Goal: Task Accomplishment & Management: Use online tool/utility

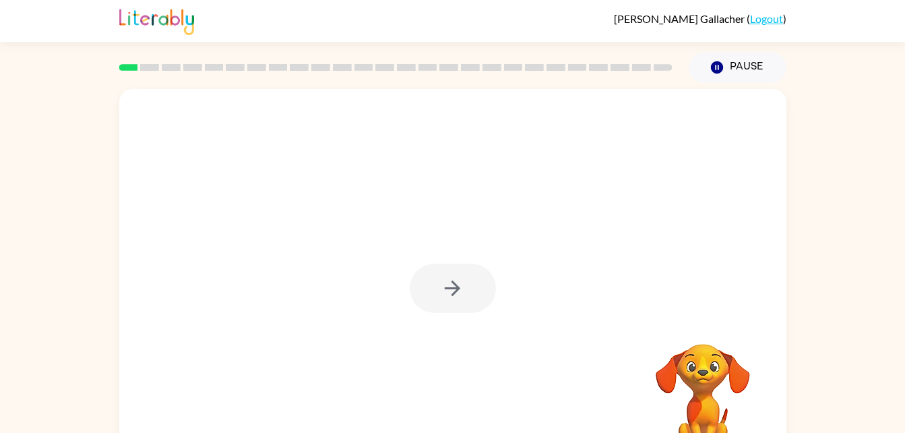
scroll to position [41, 0]
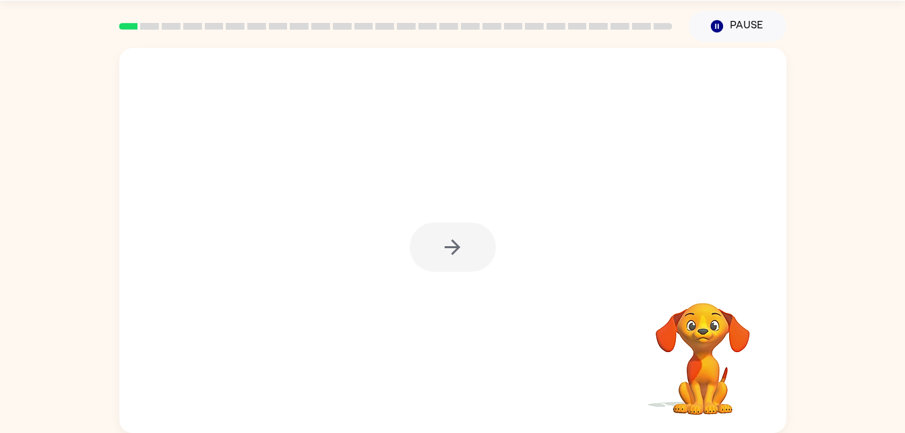
click at [437, 299] on div at bounding box center [452, 240] width 667 height 385
click at [444, 240] on icon "button" at bounding box center [453, 247] width 24 height 24
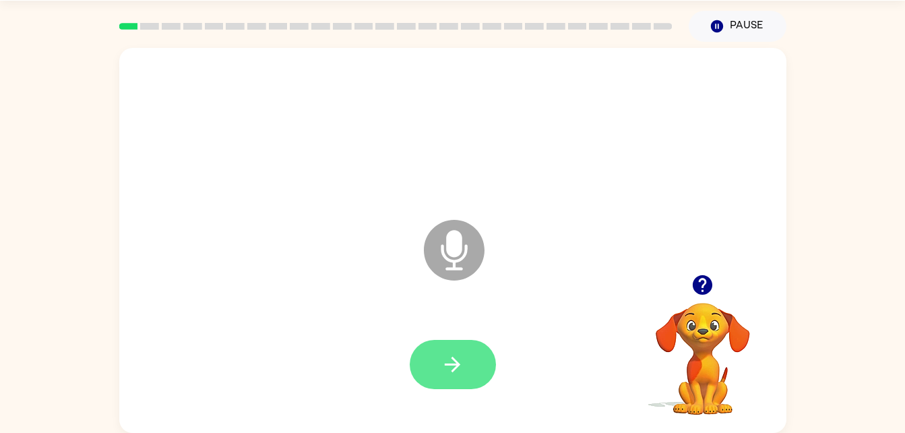
click at [439, 358] on button "button" at bounding box center [453, 364] width 86 height 49
click at [448, 264] on icon at bounding box center [454, 250] width 61 height 61
click at [466, 238] on icon at bounding box center [454, 250] width 61 height 61
click at [450, 255] on icon "Microphone The Microphone is here when it is your turn to talk" at bounding box center [522, 266] width 202 height 101
click at [462, 375] on icon "button" at bounding box center [453, 365] width 24 height 24
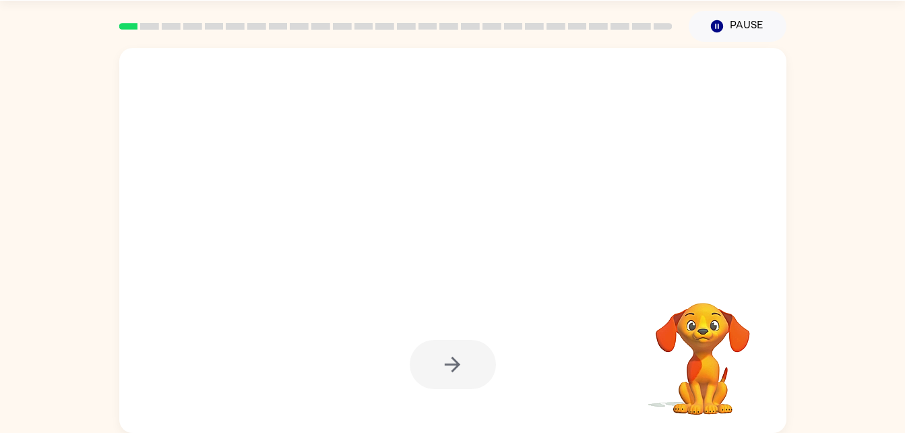
click at [475, 369] on div at bounding box center [453, 364] width 86 height 49
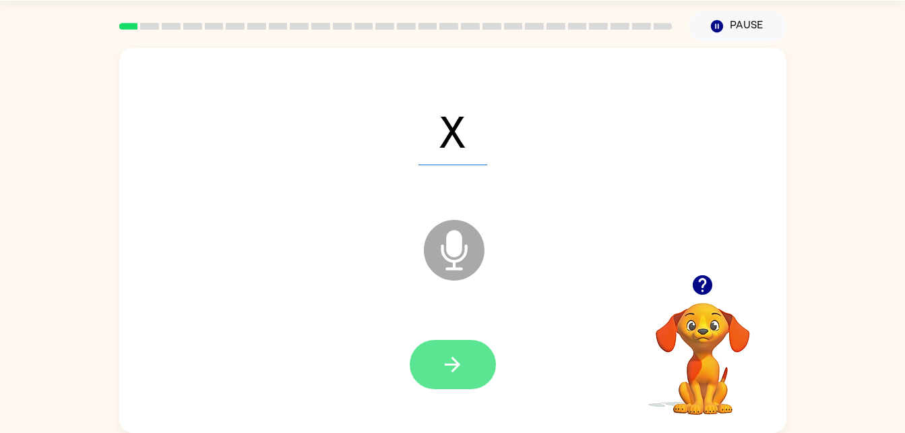
click at [456, 369] on icon "button" at bounding box center [453, 365] width 16 height 16
click at [463, 378] on button "button" at bounding box center [453, 364] width 86 height 49
click at [458, 357] on icon "button" at bounding box center [453, 365] width 24 height 24
click at [468, 358] on button "button" at bounding box center [453, 364] width 86 height 49
click at [466, 371] on button "button" at bounding box center [453, 364] width 86 height 49
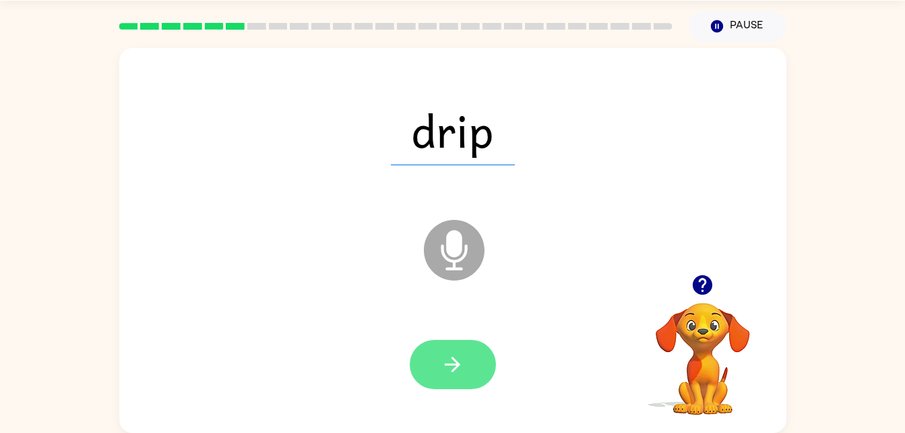
click at [469, 367] on button "button" at bounding box center [453, 364] width 86 height 49
click at [446, 371] on icon "button" at bounding box center [453, 365] width 24 height 24
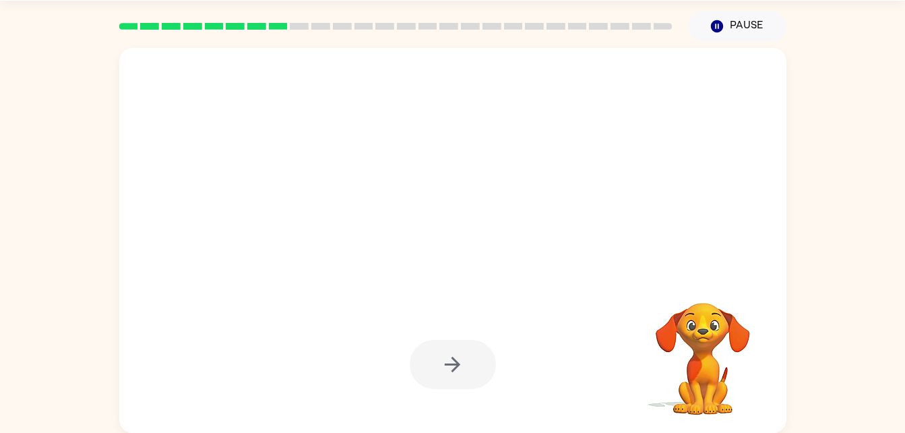
click at [477, 368] on div at bounding box center [453, 364] width 86 height 49
click at [721, 25] on icon "button" at bounding box center [716, 26] width 12 height 12
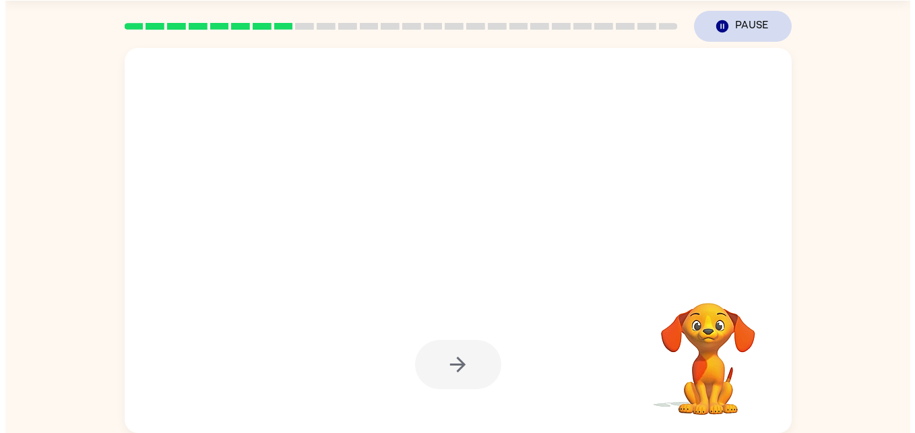
scroll to position [0, 0]
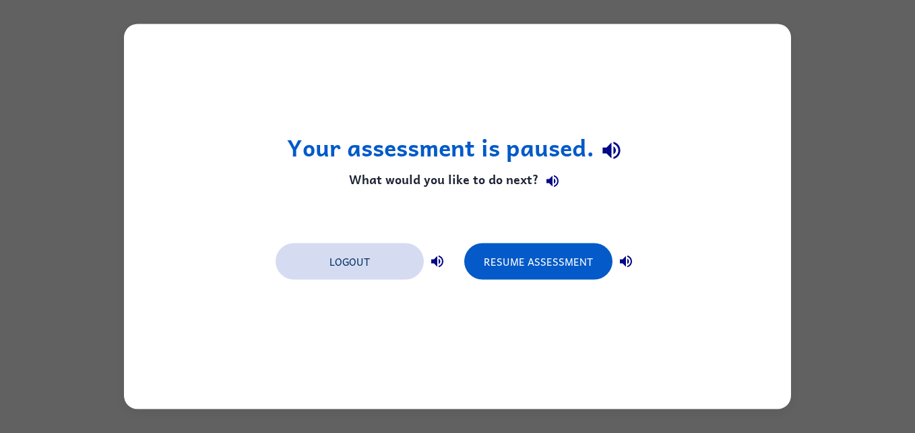
click at [405, 268] on button "Logout" at bounding box center [350, 261] width 148 height 36
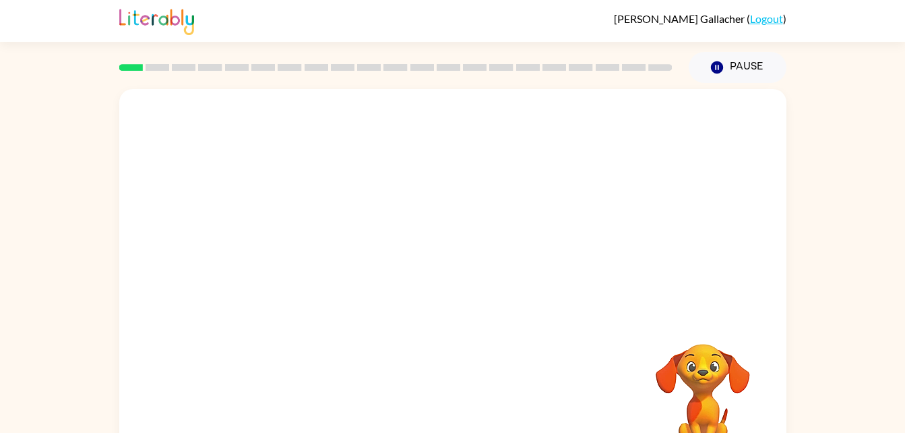
drag, startPoint x: 278, startPoint y: 140, endPoint x: 286, endPoint y: 135, distance: 9.7
click at [231, 226] on div at bounding box center [452, 281] width 667 height 385
click at [442, 266] on button "button" at bounding box center [453, 288] width 86 height 49
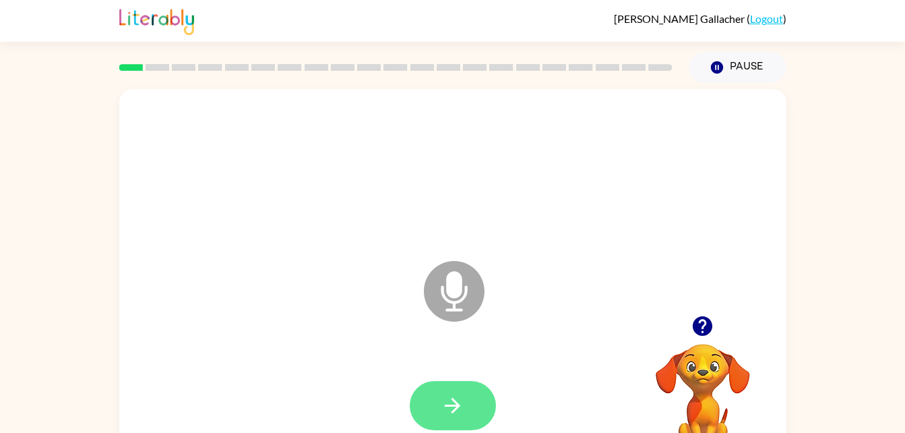
click at [462, 385] on button "button" at bounding box center [453, 405] width 86 height 49
click at [453, 413] on icon "button" at bounding box center [453, 406] width 16 height 16
click at [432, 389] on button "button" at bounding box center [453, 405] width 86 height 49
click at [454, 398] on icon "button" at bounding box center [453, 406] width 24 height 24
click at [444, 411] on icon "button" at bounding box center [453, 406] width 24 height 24
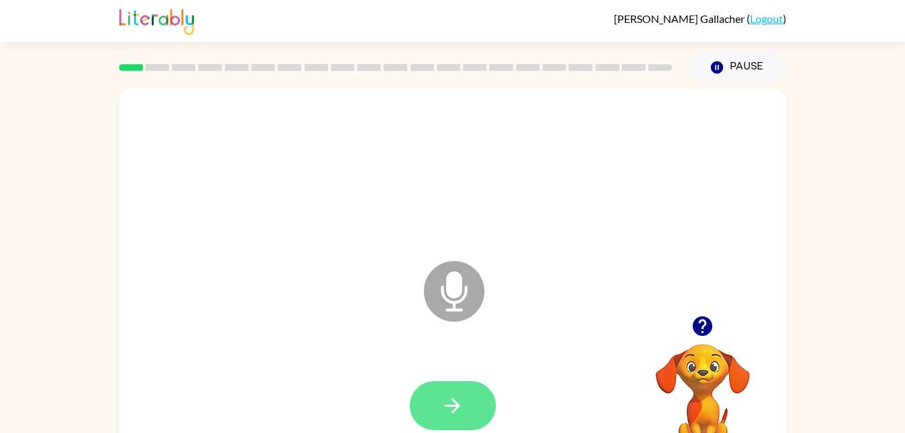
click at [458, 414] on icon "button" at bounding box center [453, 406] width 24 height 24
click at [487, 399] on button "button" at bounding box center [453, 405] width 86 height 49
click at [442, 421] on button "button" at bounding box center [453, 405] width 86 height 49
click at [444, 403] on icon "button" at bounding box center [453, 406] width 24 height 24
click at [435, 412] on button "button" at bounding box center [453, 405] width 86 height 49
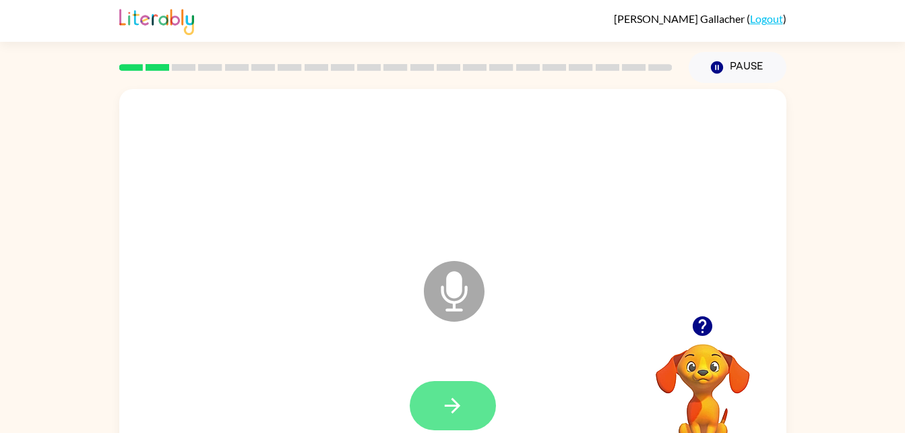
click at [448, 410] on icon "button" at bounding box center [453, 406] width 24 height 24
click at [428, 398] on button "button" at bounding box center [453, 405] width 86 height 49
click at [454, 394] on icon "button" at bounding box center [453, 406] width 24 height 24
click at [457, 402] on icon "button" at bounding box center [453, 406] width 24 height 24
click at [448, 386] on button "button" at bounding box center [453, 405] width 86 height 49
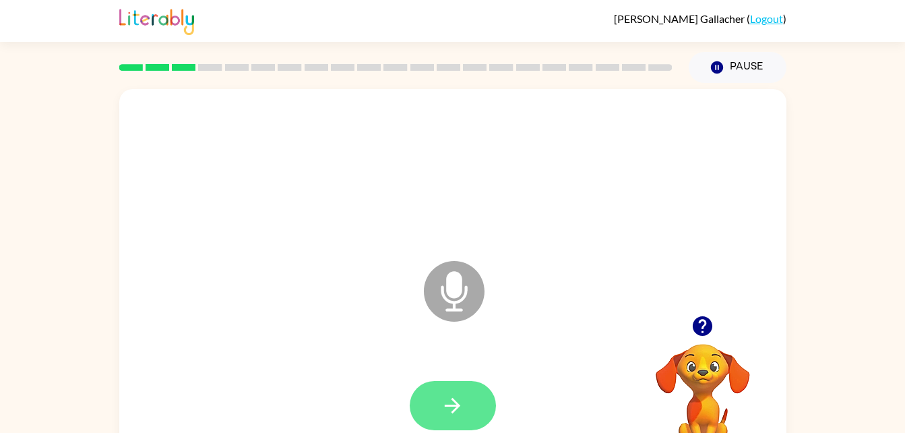
click at [452, 404] on icon "button" at bounding box center [453, 406] width 24 height 24
click at [309, 208] on div at bounding box center [453, 171] width 640 height 111
click at [450, 408] on icon "button" at bounding box center [453, 406] width 24 height 24
click at [455, 394] on icon "button" at bounding box center [453, 406] width 24 height 24
click at [458, 396] on icon "button" at bounding box center [453, 406] width 24 height 24
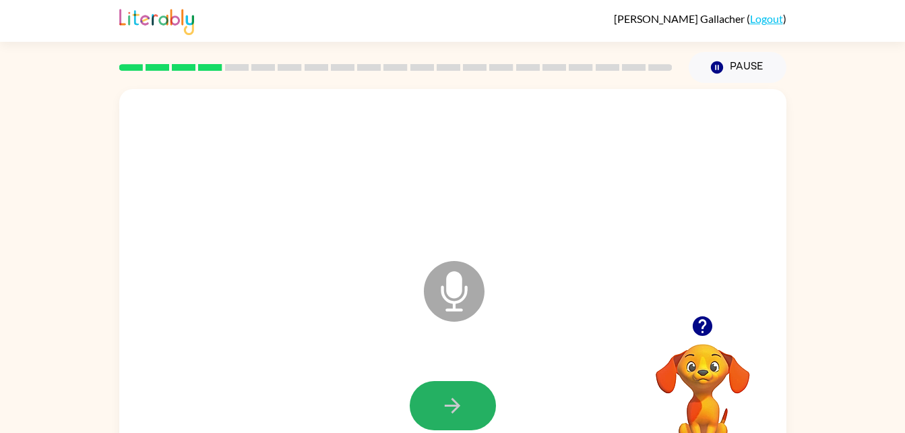
click at [458, 396] on icon "button" at bounding box center [453, 406] width 24 height 24
click at [449, 394] on icon "button" at bounding box center [453, 406] width 24 height 24
click at [445, 388] on button "button" at bounding box center [453, 405] width 86 height 49
click at [450, 398] on icon "button" at bounding box center [453, 406] width 24 height 24
click at [451, 394] on icon "button" at bounding box center [453, 406] width 24 height 24
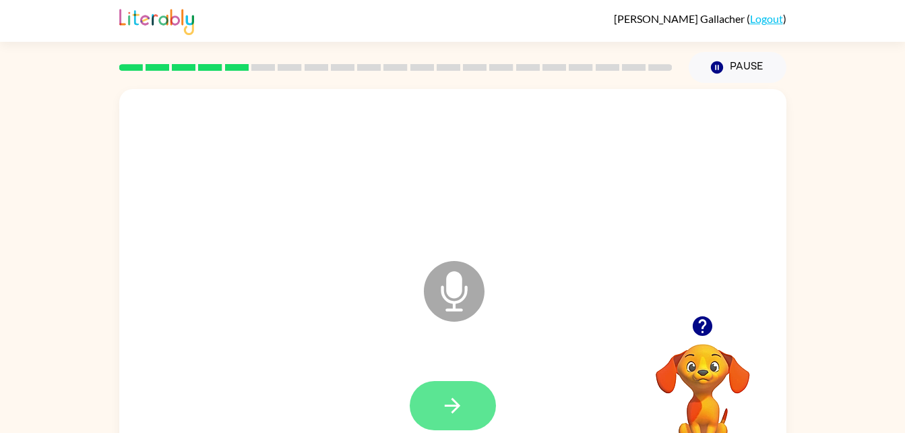
click at [472, 395] on button "button" at bounding box center [453, 405] width 86 height 49
click at [472, 402] on button "button" at bounding box center [453, 405] width 86 height 49
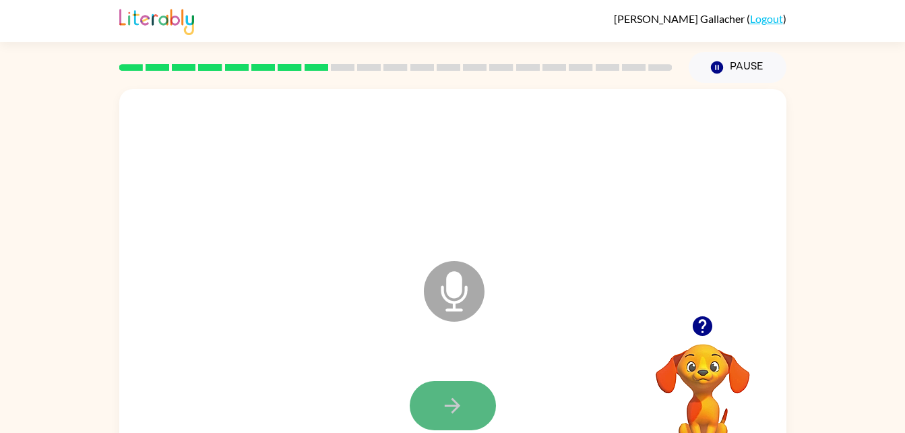
click at [473, 404] on button "button" at bounding box center [453, 405] width 86 height 49
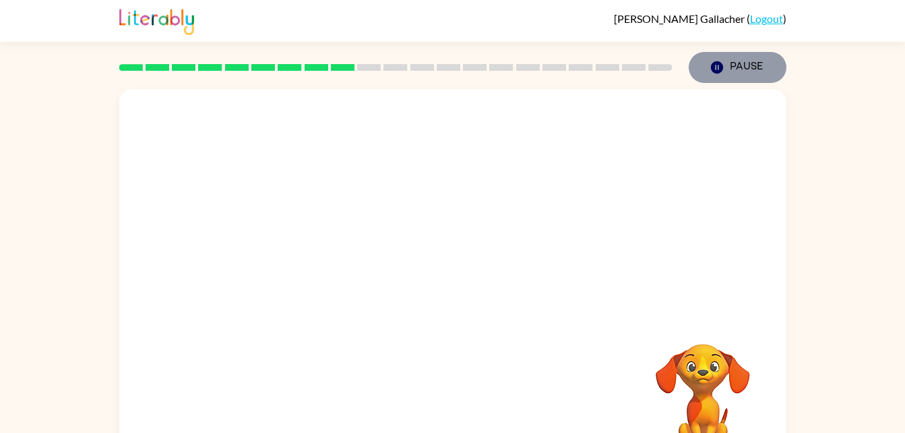
click at [737, 65] on button "Pause Pause" at bounding box center [738, 67] width 98 height 31
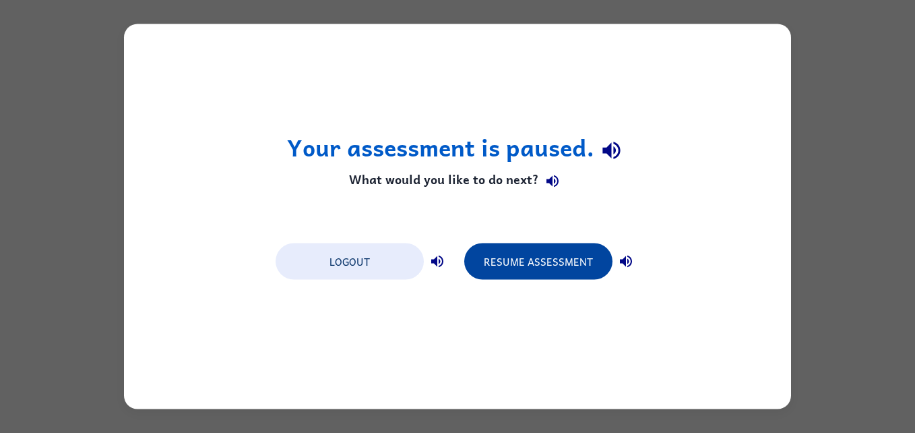
click at [515, 264] on button "Resume Assessment" at bounding box center [538, 261] width 148 height 36
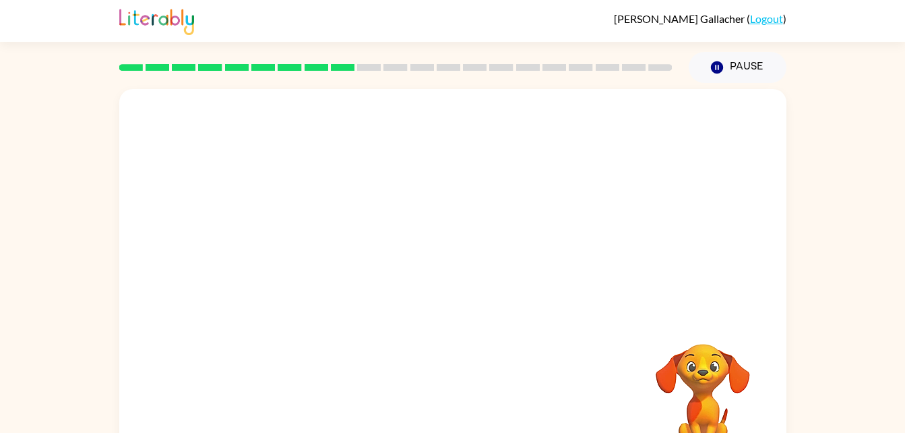
click at [715, 392] on video "Your browser must support playing .mp4 files to use Literably. Please try using…" at bounding box center [703, 390] width 135 height 135
click at [705, 380] on video "Your browser must support playing .mp4 files to use Literably. Please try using…" at bounding box center [703, 390] width 135 height 135
click at [360, 62] on div at bounding box center [396, 67] width 570 height 47
click at [353, 67] on rect at bounding box center [343, 67] width 24 height 7
click at [331, 71] on rect at bounding box center [343, 67] width 24 height 7
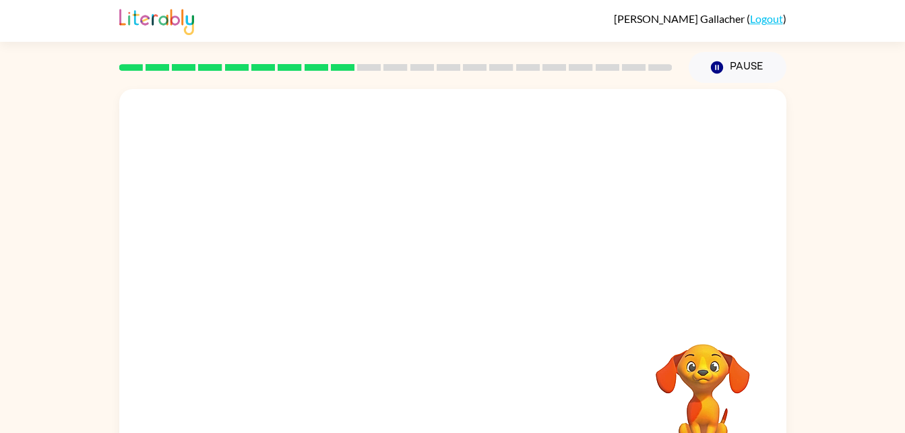
click at [342, 66] on rect at bounding box center [343, 67] width 24 height 7
click at [679, 249] on div at bounding box center [452, 202] width 667 height 226
click at [709, 233] on div at bounding box center [452, 202] width 667 height 226
click at [723, 68] on icon "Pause" at bounding box center [717, 67] width 15 height 15
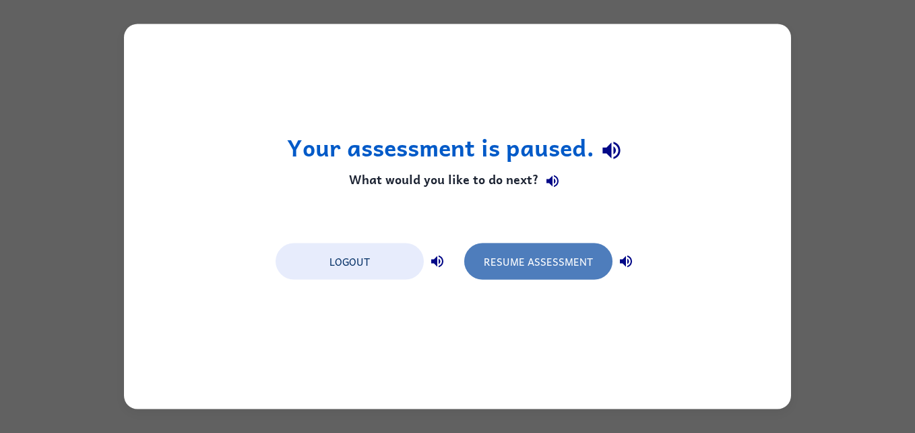
click at [507, 272] on button "Resume Assessment" at bounding box center [538, 261] width 148 height 36
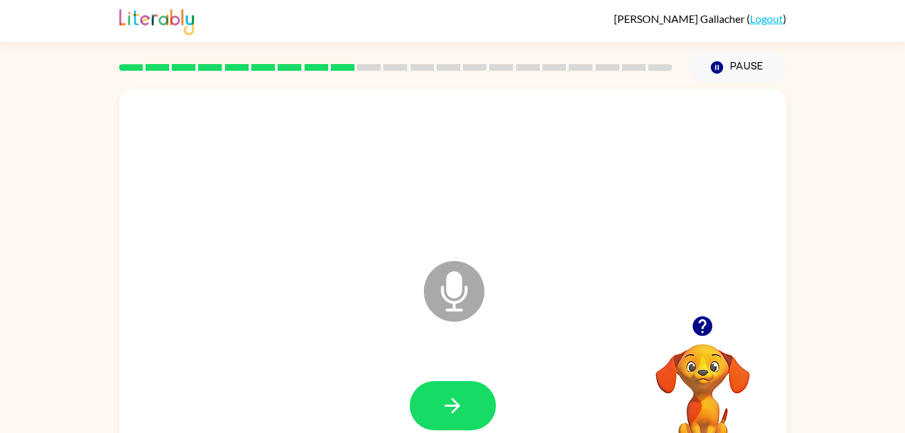
click at [570, 218] on div at bounding box center [453, 171] width 640 height 111
click at [436, 393] on button "button" at bounding box center [453, 405] width 86 height 49
click at [448, 388] on button "button" at bounding box center [453, 405] width 86 height 49
click at [432, 415] on button "button" at bounding box center [453, 405] width 86 height 49
click at [445, 408] on icon "button" at bounding box center [453, 406] width 24 height 24
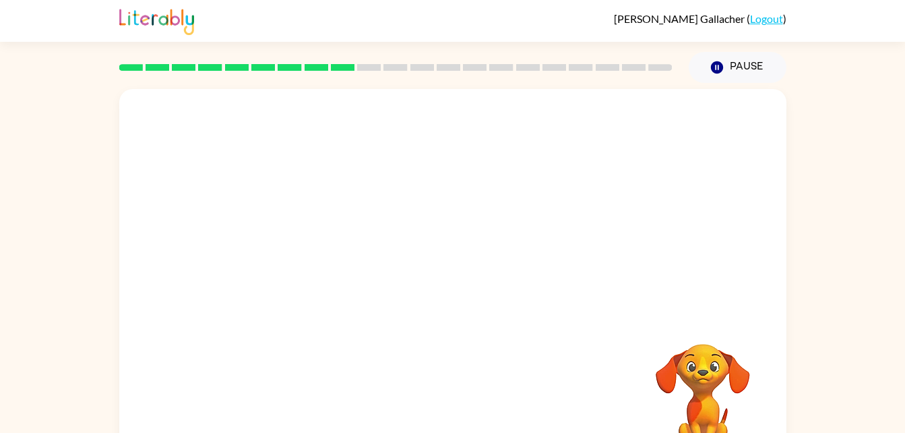
scroll to position [41, 0]
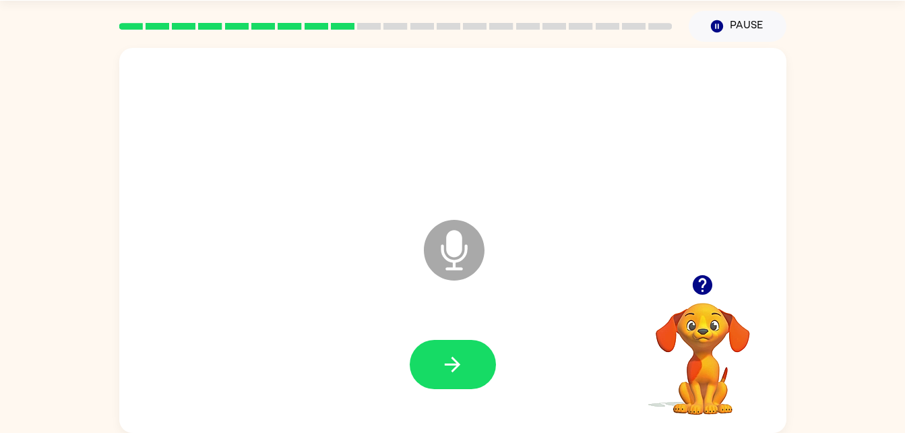
drag, startPoint x: 528, startPoint y: 180, endPoint x: 531, endPoint y: 365, distance: 184.7
click at [531, 365] on div "Microphone The Microphone is here when it is your turn to talk" at bounding box center [452, 240] width 667 height 385
click at [426, 373] on button "button" at bounding box center [453, 364] width 86 height 49
click at [421, 386] on div at bounding box center [453, 364] width 86 height 49
click at [428, 377] on button "button" at bounding box center [453, 364] width 86 height 49
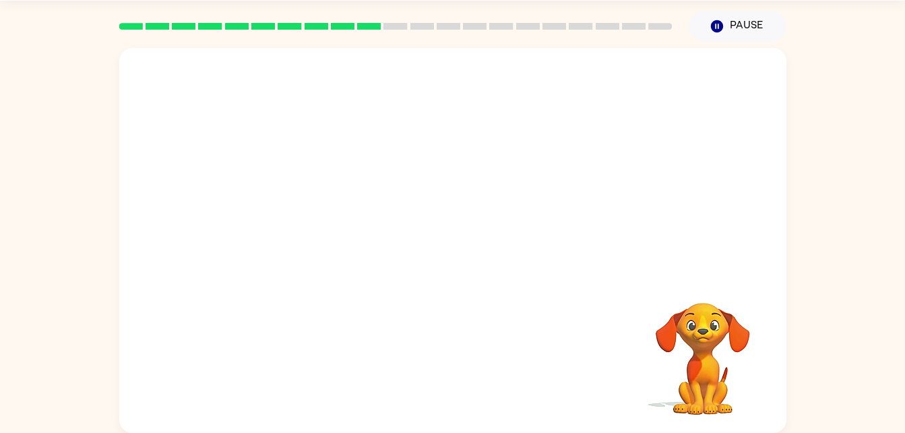
drag, startPoint x: 428, startPoint y: 377, endPoint x: 437, endPoint y: 313, distance: 64.6
click at [437, 313] on div at bounding box center [453, 364] width 640 height 111
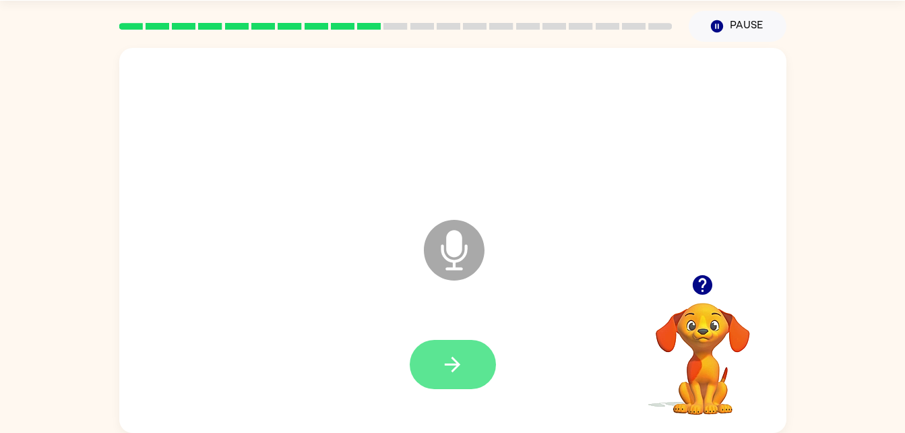
click at [450, 378] on button "button" at bounding box center [453, 364] width 86 height 49
click at [450, 385] on button "button" at bounding box center [453, 364] width 86 height 49
click at [439, 371] on button "button" at bounding box center [453, 364] width 86 height 49
click at [440, 367] on button "button" at bounding box center [453, 364] width 86 height 49
click at [437, 366] on button "button" at bounding box center [453, 364] width 86 height 49
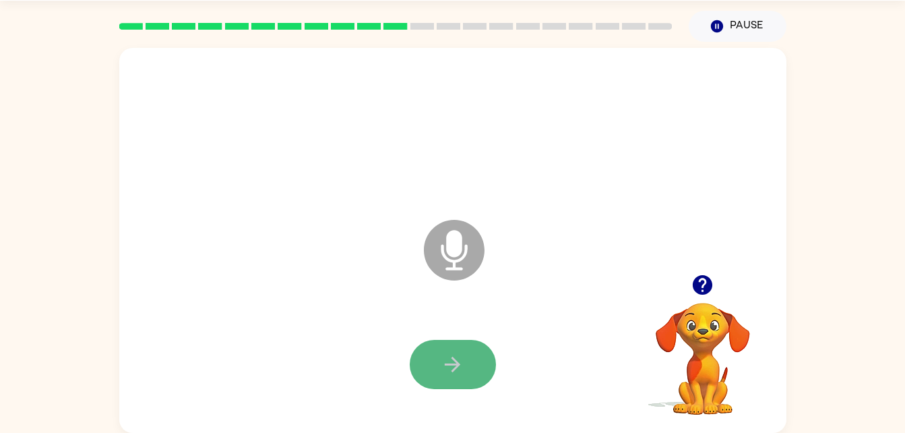
click at [435, 360] on button "button" at bounding box center [453, 364] width 86 height 49
click at [435, 360] on div at bounding box center [453, 364] width 86 height 49
click at [426, 363] on button "button" at bounding box center [453, 364] width 86 height 49
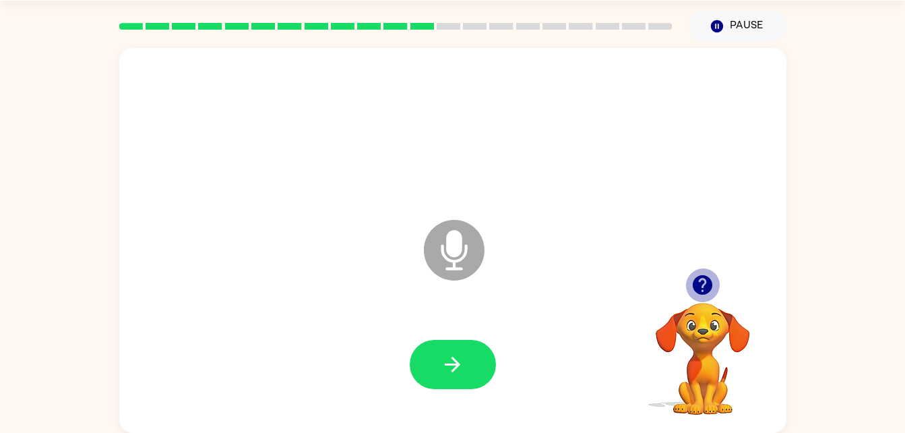
click at [706, 284] on icon "button" at bounding box center [703, 285] width 20 height 20
click at [706, 285] on icon "button" at bounding box center [703, 285] width 20 height 20
click at [705, 289] on icon "button" at bounding box center [703, 285] width 20 height 20
click at [707, 286] on icon "button" at bounding box center [703, 285] width 20 height 20
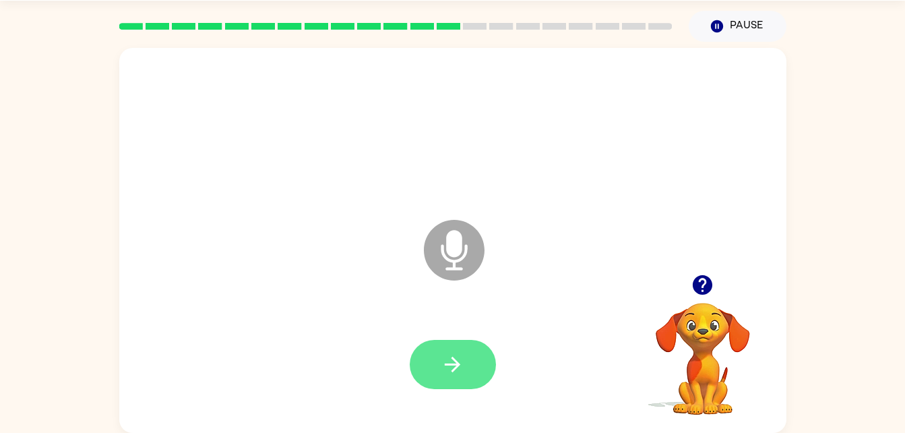
click at [452, 363] on icon "button" at bounding box center [453, 365] width 24 height 24
click at [431, 367] on button "button" at bounding box center [453, 364] width 86 height 49
click at [445, 368] on icon "button" at bounding box center [453, 365] width 24 height 24
click at [424, 350] on button "button" at bounding box center [453, 364] width 86 height 49
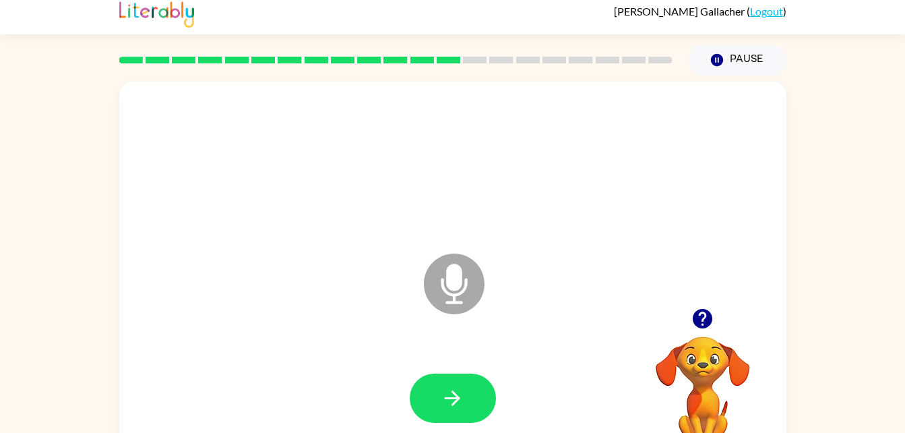
scroll to position [3, 0]
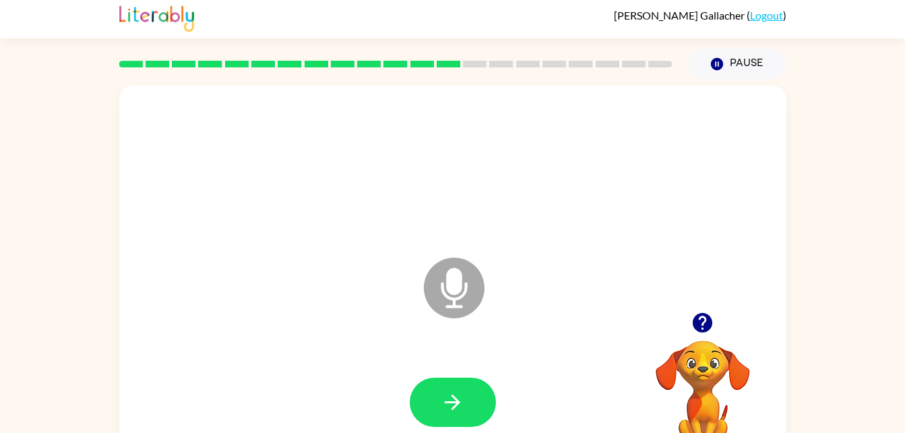
click at [457, 373] on div at bounding box center [453, 402] width 640 height 111
click at [444, 394] on icon "button" at bounding box center [453, 402] width 24 height 24
click at [457, 413] on icon "button" at bounding box center [453, 402] width 24 height 24
click at [450, 411] on icon "button" at bounding box center [453, 402] width 24 height 24
click at [461, 417] on button "button" at bounding box center [453, 401] width 86 height 49
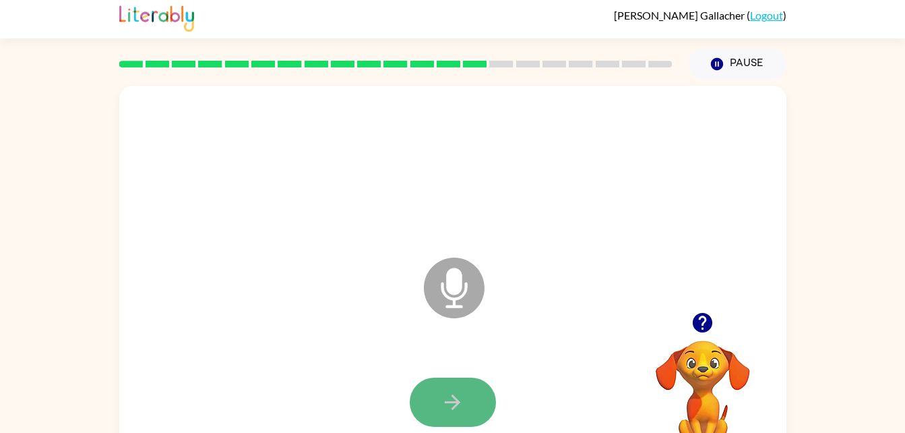
click at [455, 417] on button "button" at bounding box center [453, 401] width 86 height 49
click at [458, 410] on icon "button" at bounding box center [453, 402] width 24 height 24
click at [456, 413] on icon "button" at bounding box center [453, 402] width 24 height 24
click at [450, 409] on icon "button" at bounding box center [453, 402] width 24 height 24
click at [450, 408] on icon "button" at bounding box center [453, 402] width 24 height 24
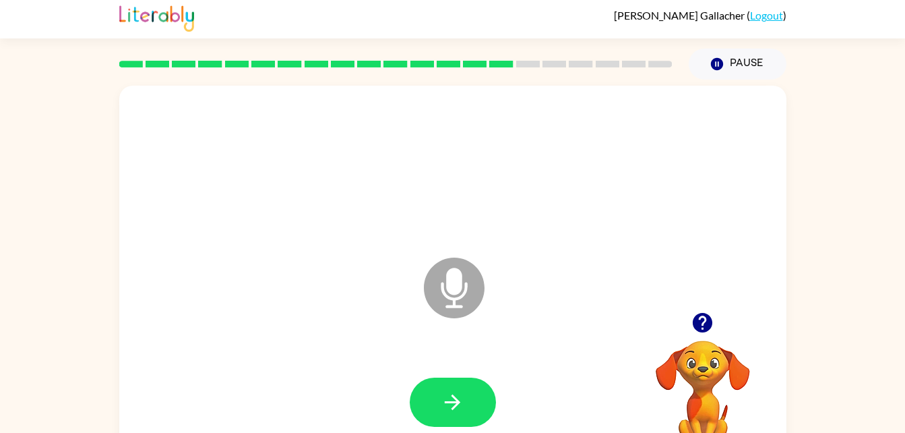
click at [453, 408] on icon "button" at bounding box center [453, 402] width 16 height 16
click at [436, 395] on button "button" at bounding box center [453, 401] width 86 height 49
click at [444, 388] on button "button" at bounding box center [453, 401] width 86 height 49
click at [446, 371] on div at bounding box center [453, 402] width 640 height 111
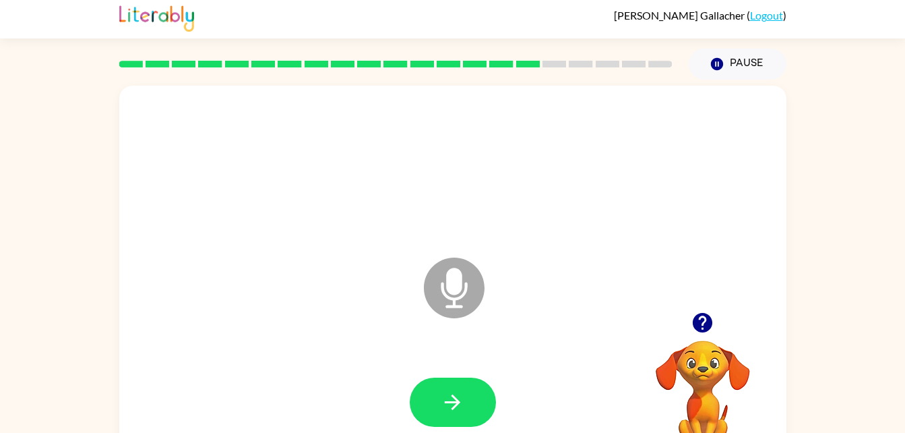
click at [446, 371] on div at bounding box center [453, 402] width 640 height 111
click at [440, 387] on button "button" at bounding box center [453, 401] width 86 height 49
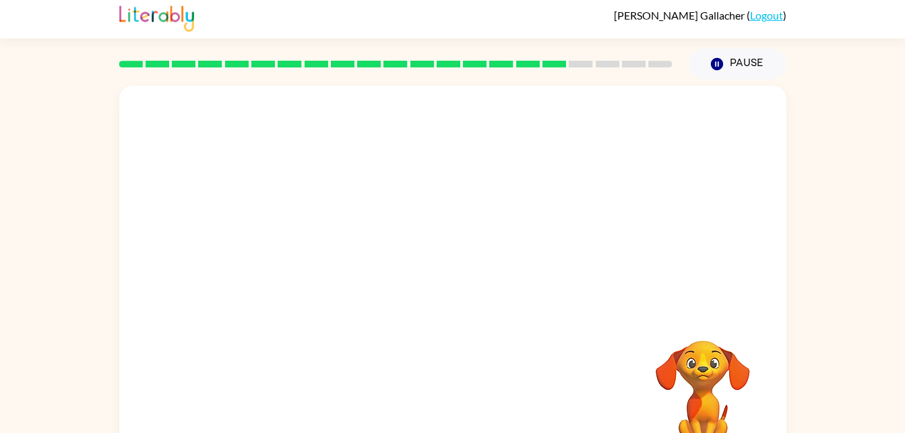
click at [503, 314] on div at bounding box center [452, 278] width 667 height 385
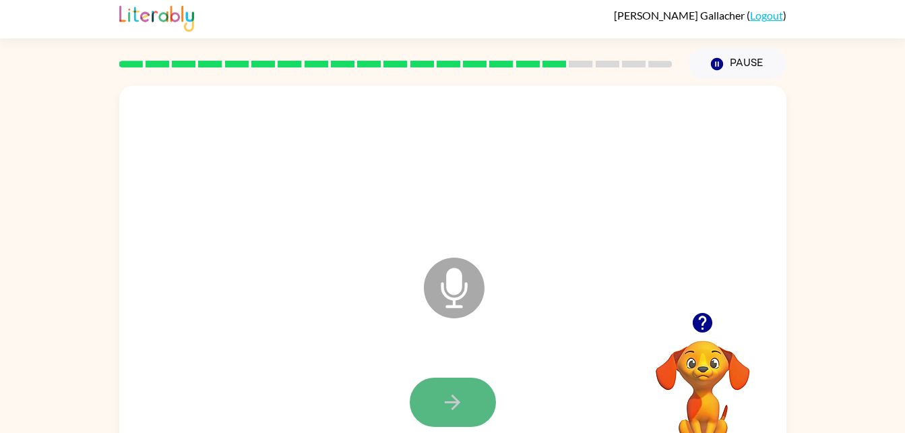
click at [446, 408] on icon "button" at bounding box center [453, 402] width 24 height 24
click at [483, 384] on button "button" at bounding box center [453, 401] width 86 height 49
click at [440, 402] on button "button" at bounding box center [453, 401] width 86 height 49
click at [458, 411] on icon "button" at bounding box center [453, 402] width 24 height 24
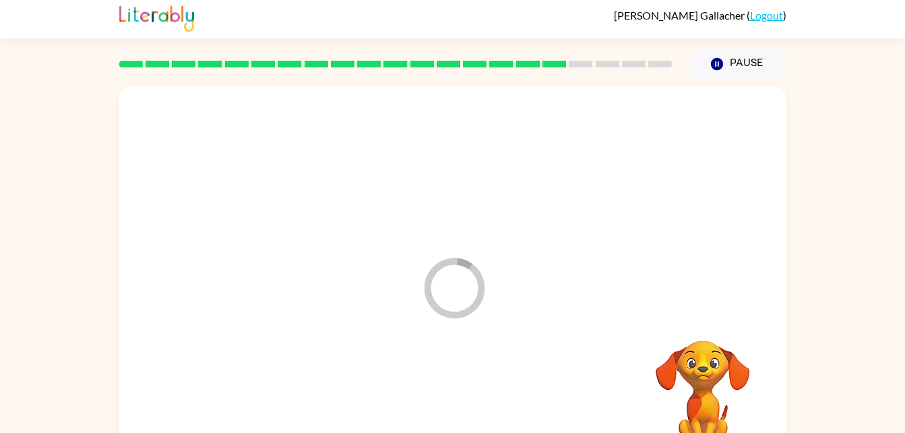
click at [458, 419] on div at bounding box center [453, 402] width 640 height 111
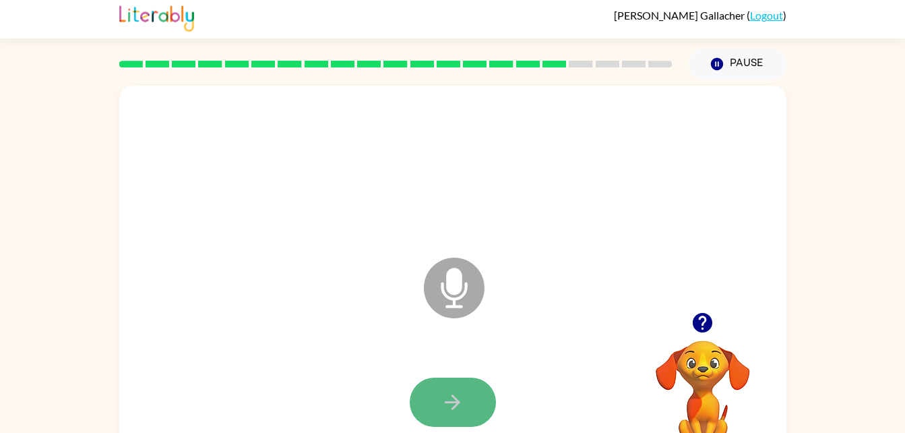
click at [444, 423] on button "button" at bounding box center [453, 401] width 86 height 49
click at [444, 414] on button "button" at bounding box center [453, 401] width 86 height 49
click at [445, 411] on icon "button" at bounding box center [453, 402] width 24 height 24
click at [455, 408] on icon "button" at bounding box center [453, 402] width 24 height 24
click at [442, 409] on icon "button" at bounding box center [453, 402] width 24 height 24
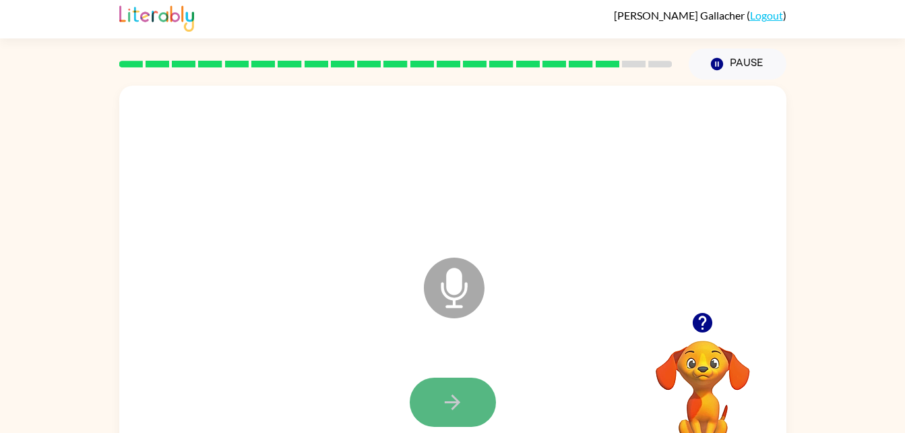
click at [434, 410] on button "button" at bounding box center [453, 401] width 86 height 49
click at [443, 400] on icon "button" at bounding box center [453, 402] width 24 height 24
click at [448, 400] on icon "button" at bounding box center [453, 402] width 24 height 24
click at [419, 378] on div at bounding box center [453, 401] width 86 height 49
click at [437, 405] on button "button" at bounding box center [453, 401] width 86 height 49
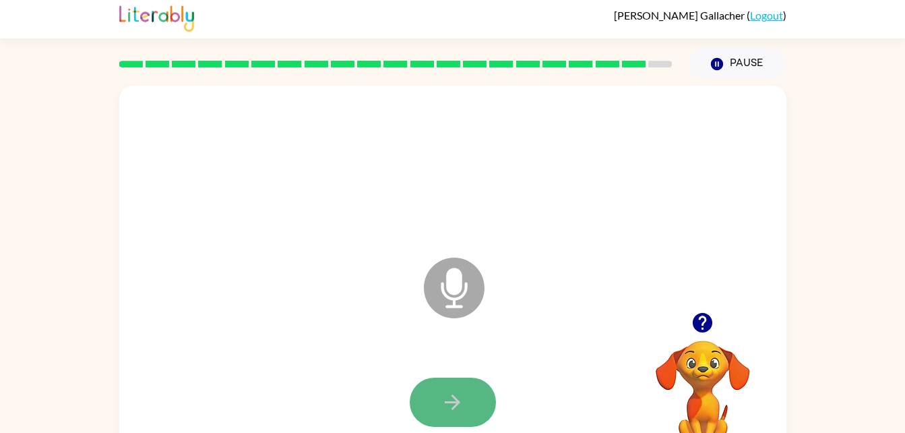
click at [420, 402] on button "button" at bounding box center [453, 401] width 86 height 49
click at [468, 394] on button "button" at bounding box center [453, 401] width 86 height 49
click at [461, 392] on icon "button" at bounding box center [453, 402] width 24 height 24
click at [447, 392] on icon "button" at bounding box center [453, 402] width 24 height 24
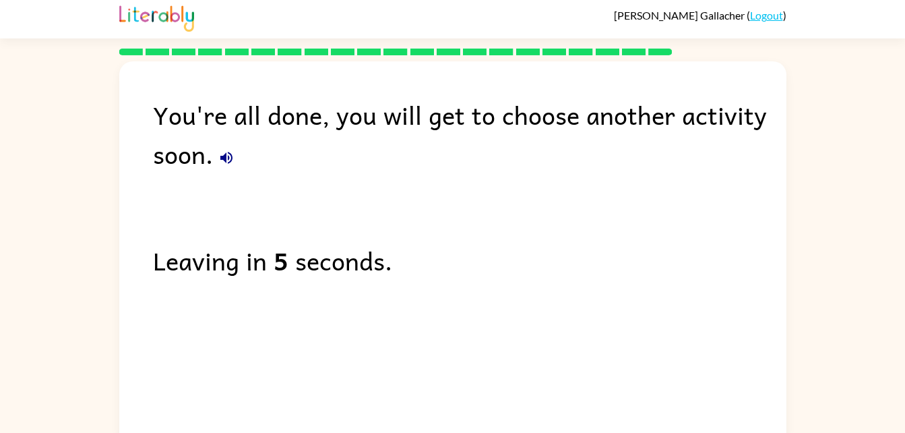
click at [449, 394] on div "You're all done, you will get to choose another activity soon. Leaving in 5 sec…" at bounding box center [452, 250] width 667 height 378
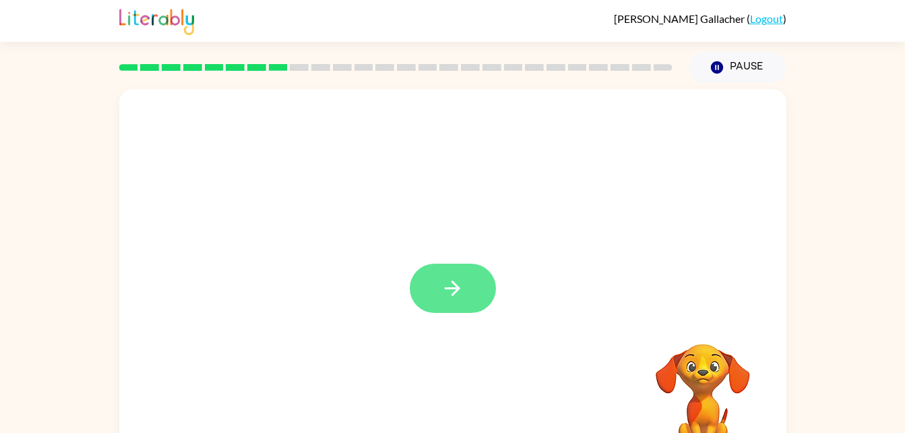
click at [415, 278] on button "button" at bounding box center [453, 288] width 86 height 49
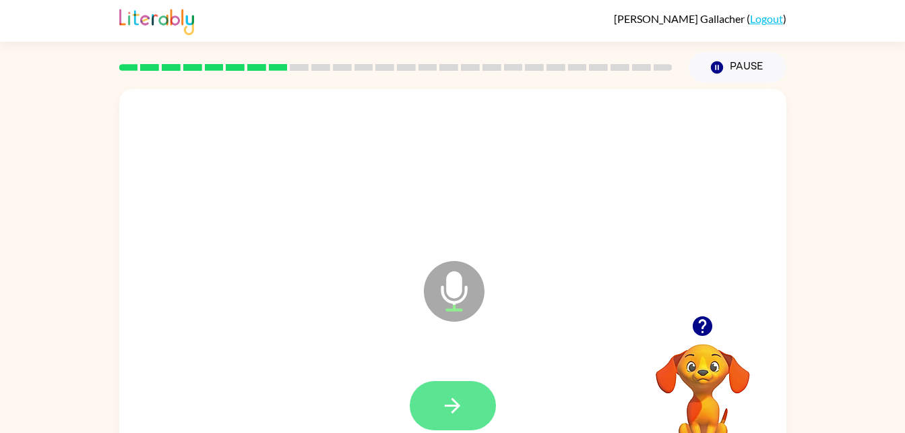
click at [433, 385] on button "button" at bounding box center [453, 405] width 86 height 49
click at [435, 403] on button "button" at bounding box center [453, 405] width 86 height 49
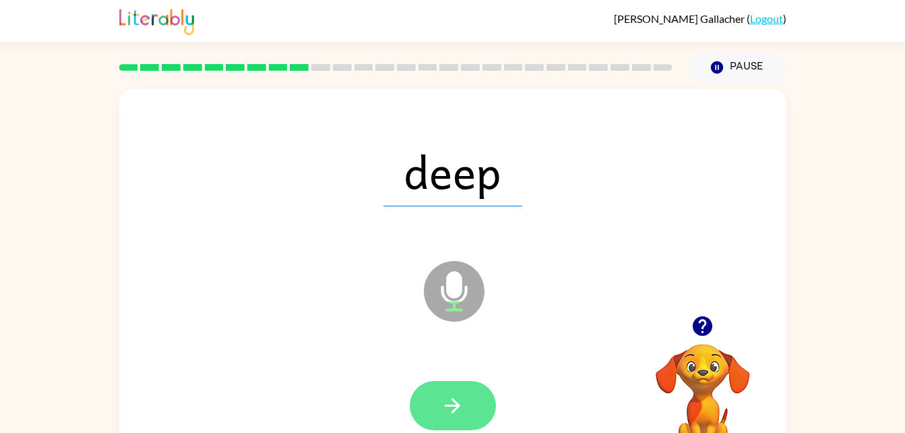
click at [440, 402] on button "button" at bounding box center [453, 405] width 86 height 49
click at [441, 409] on icon "button" at bounding box center [453, 406] width 24 height 24
click at [430, 415] on button "button" at bounding box center [453, 405] width 86 height 49
click at [433, 396] on button "button" at bounding box center [453, 405] width 86 height 49
click at [431, 421] on button "button" at bounding box center [453, 405] width 86 height 49
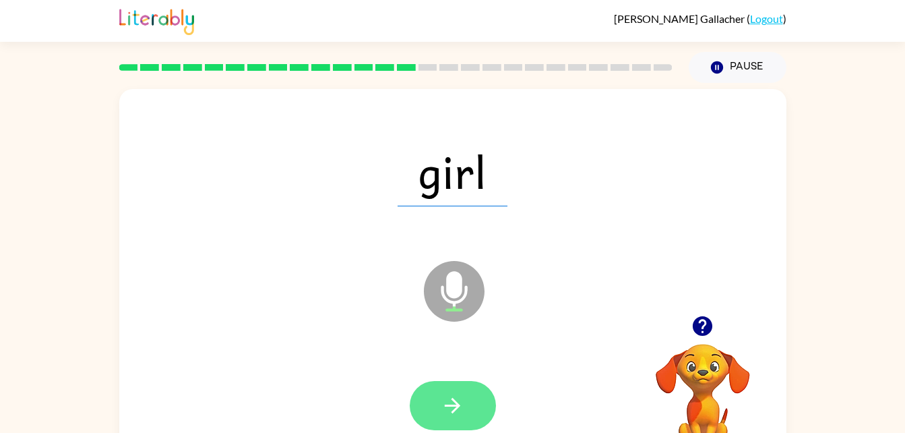
click at [430, 398] on button "button" at bounding box center [453, 405] width 86 height 49
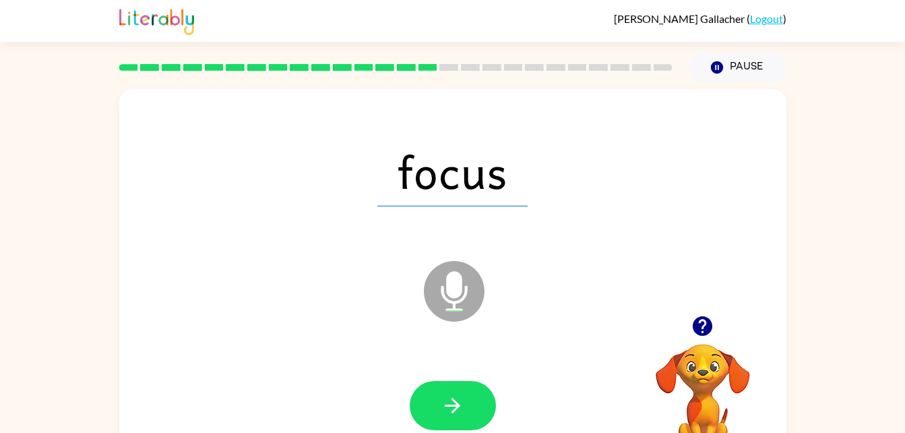
click at [426, 381] on div at bounding box center [453, 405] width 86 height 49
click at [420, 394] on button "button" at bounding box center [453, 405] width 86 height 49
click at [427, 397] on div at bounding box center [453, 405] width 86 height 49
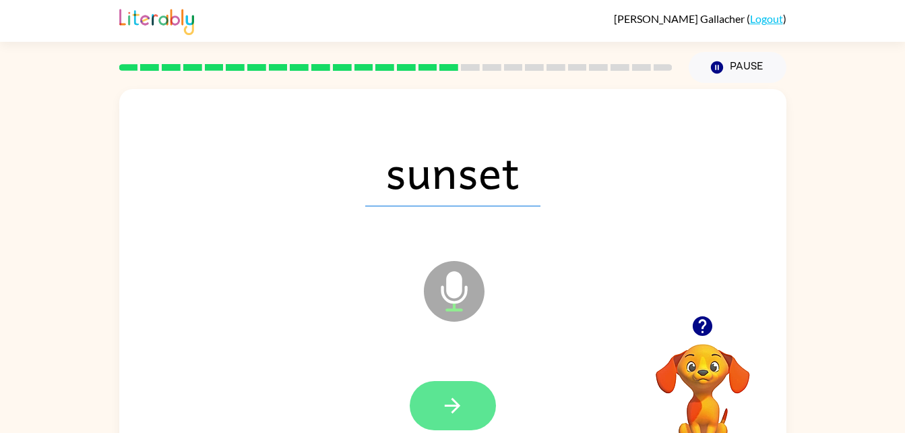
click at [458, 402] on icon "button" at bounding box center [453, 406] width 24 height 24
click at [431, 415] on button "button" at bounding box center [453, 405] width 86 height 49
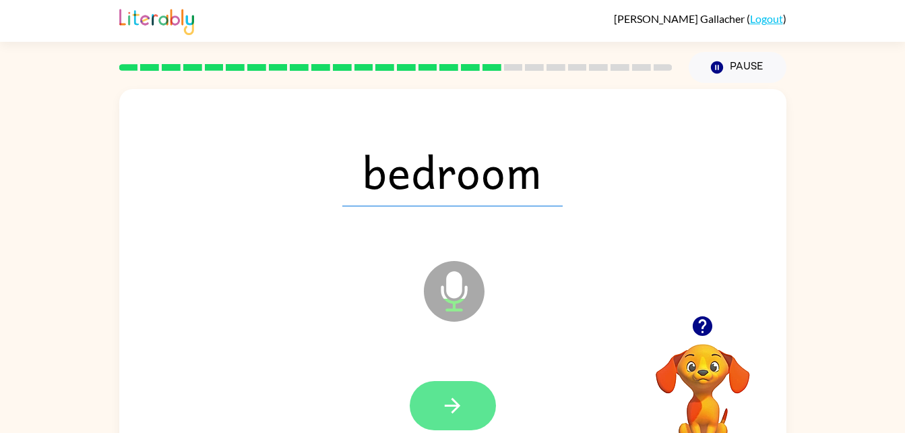
click at [435, 390] on button "button" at bounding box center [453, 405] width 86 height 49
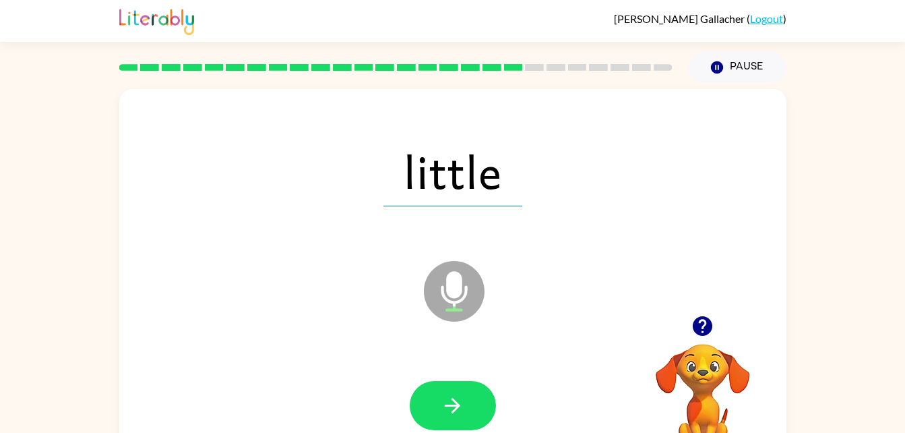
click at [454, 363] on div at bounding box center [453, 406] width 640 height 111
click at [431, 403] on button "button" at bounding box center [453, 405] width 86 height 49
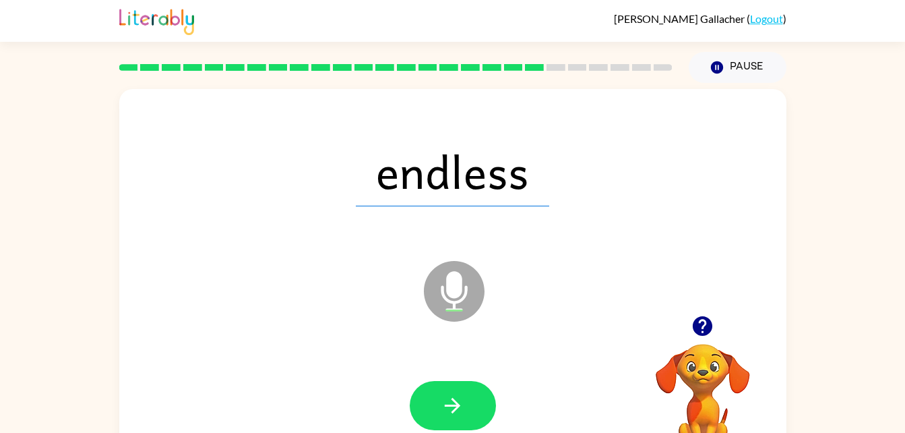
click at [484, 382] on div at bounding box center [453, 405] width 86 height 49
click at [420, 395] on button "button" at bounding box center [453, 405] width 86 height 49
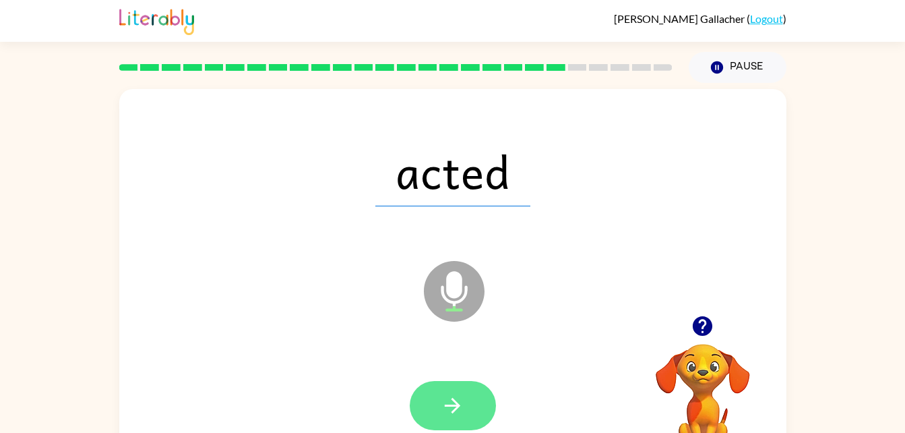
click at [435, 400] on button "button" at bounding box center [453, 405] width 86 height 49
click at [449, 384] on button "button" at bounding box center [453, 405] width 86 height 49
click at [468, 389] on button "button" at bounding box center [453, 405] width 86 height 49
click at [440, 389] on button "button" at bounding box center [453, 405] width 86 height 49
click at [450, 394] on icon "button" at bounding box center [453, 406] width 24 height 24
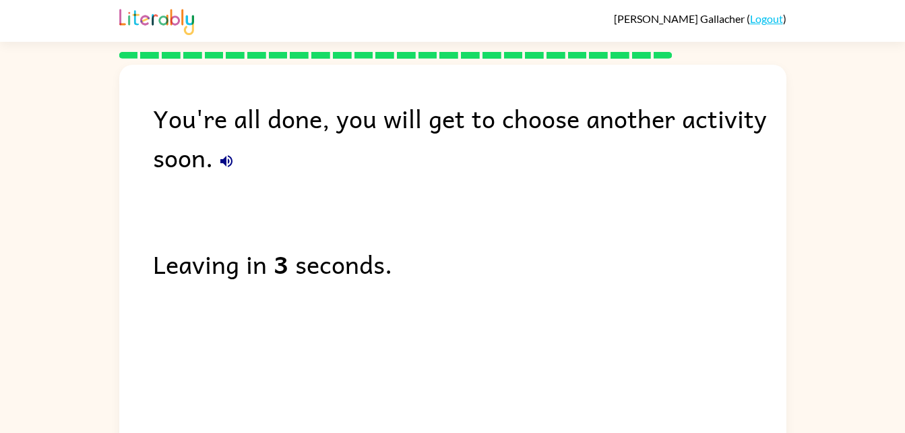
click at [145, 188] on div "You're all done, you will get to choose another activity soon. Leaving in 3 sec…" at bounding box center [452, 254] width 667 height 378
click at [173, 223] on div "You're all done, you will get to choose another activity soon. Leaving in 2 sec…" at bounding box center [452, 254] width 667 height 378
click at [235, 249] on div "Leaving in 2 seconds." at bounding box center [470, 263] width 634 height 39
click at [266, 284] on div "You're all done, you will get to choose another activity soon. Leaving in 1 sec…" at bounding box center [452, 254] width 667 height 378
click at [272, 290] on div "You're all done, you will get to choose another activity soon. Leaving in 1 sec…" at bounding box center [452, 254] width 667 height 378
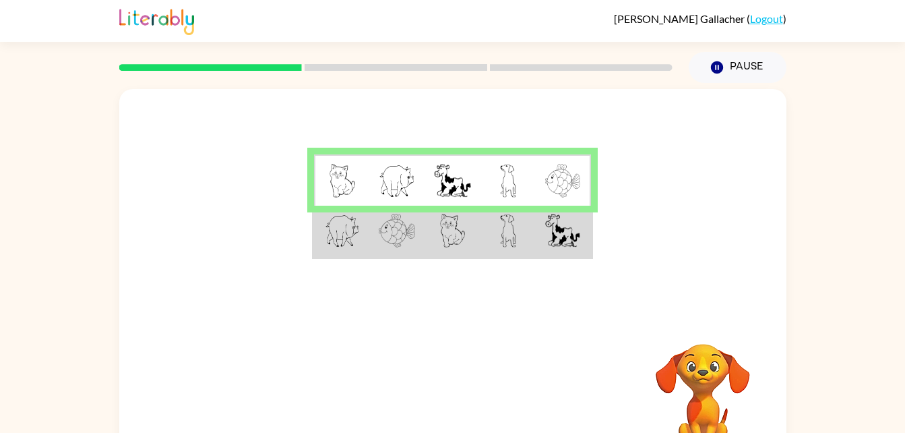
click at [359, 60] on div at bounding box center [396, 67] width 570 height 47
click at [365, 80] on div at bounding box center [396, 67] width 570 height 47
click at [355, 72] on div at bounding box center [396, 67] width 570 height 47
click at [356, 67] on rect at bounding box center [396, 67] width 183 height 7
click at [361, 77] on div at bounding box center [396, 67] width 570 height 47
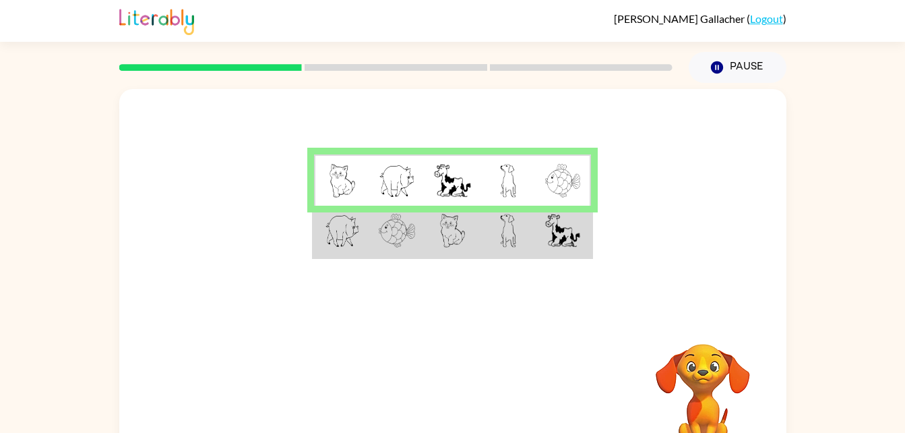
click at [346, 66] on rect at bounding box center [396, 67] width 183 height 7
click at [349, 231] on img at bounding box center [342, 231] width 35 height 34
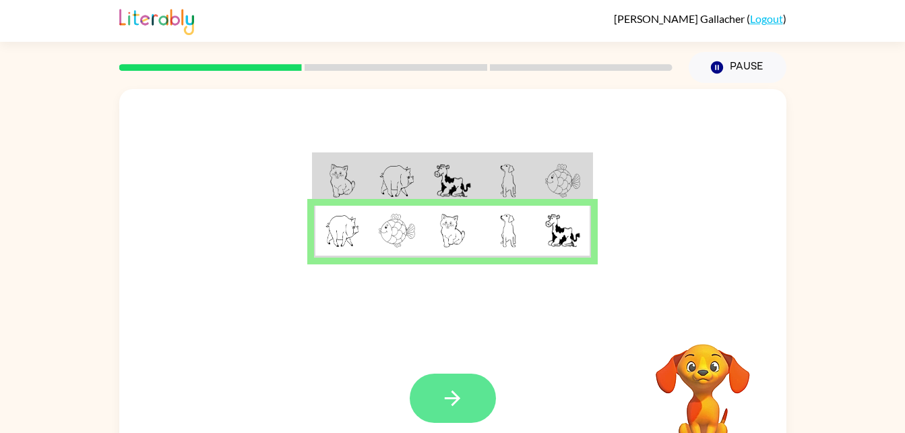
click at [429, 397] on button "button" at bounding box center [453, 397] width 86 height 49
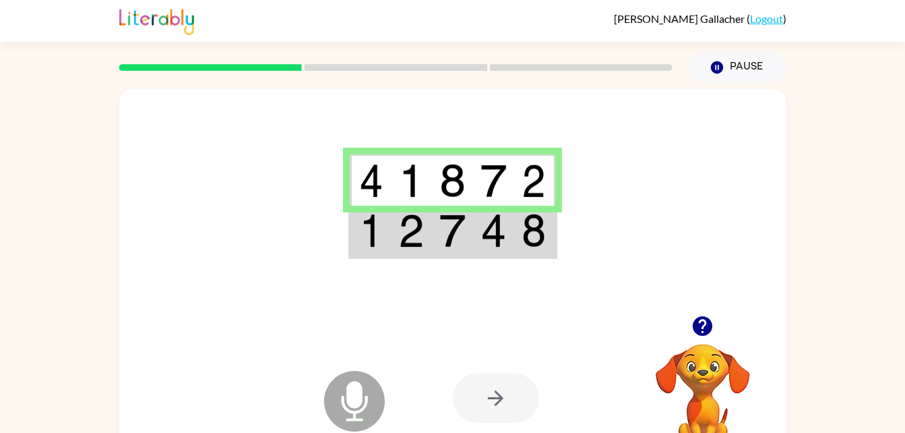
click at [366, 236] on img at bounding box center [371, 231] width 24 height 34
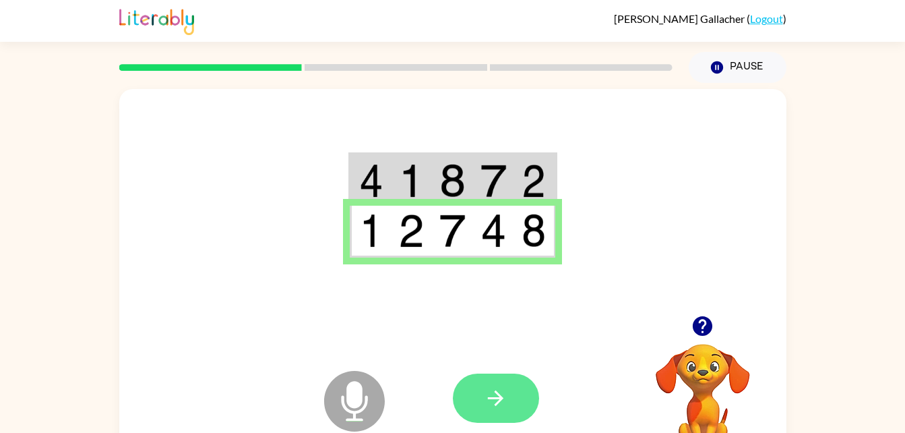
click at [475, 402] on button "button" at bounding box center [496, 397] width 86 height 49
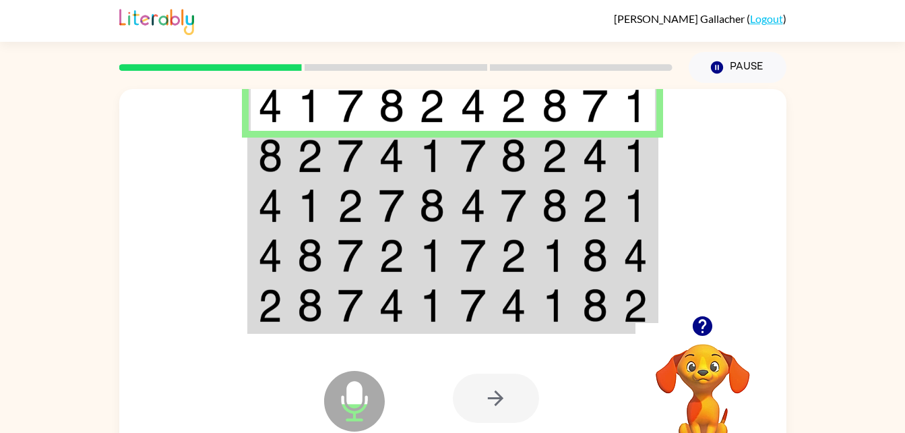
click at [276, 159] on img at bounding box center [270, 156] width 24 height 34
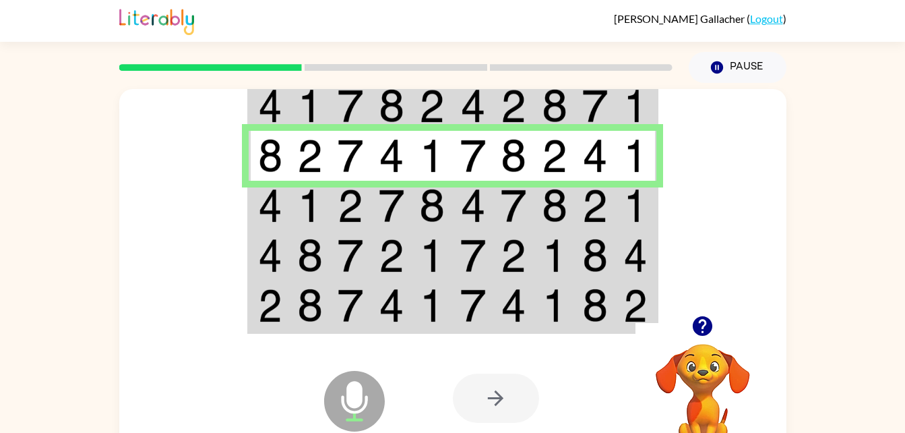
click at [253, 225] on td at bounding box center [269, 206] width 41 height 50
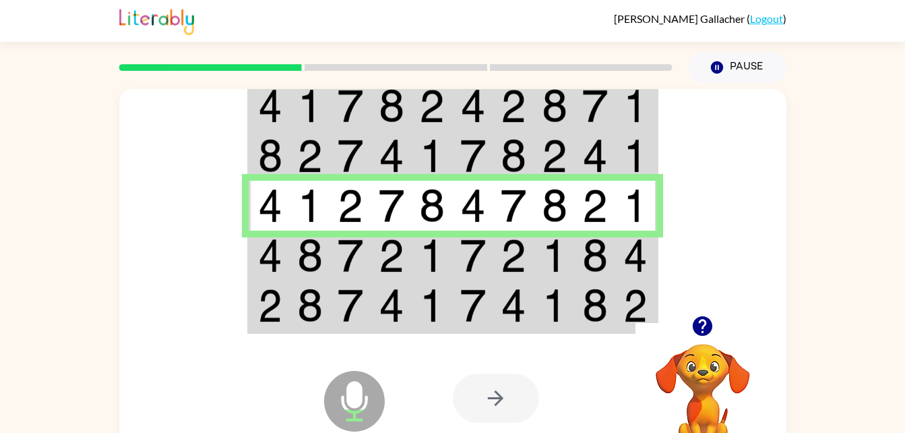
click at [252, 262] on td at bounding box center [269, 256] width 41 height 50
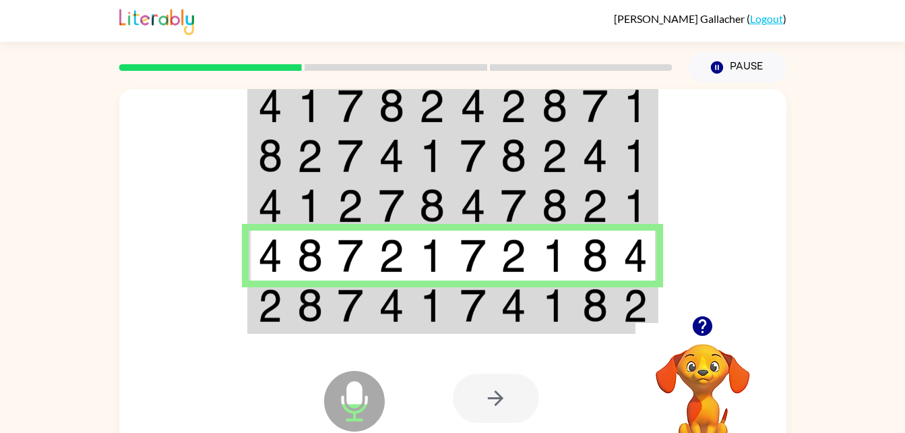
click at [249, 317] on td at bounding box center [269, 306] width 41 height 52
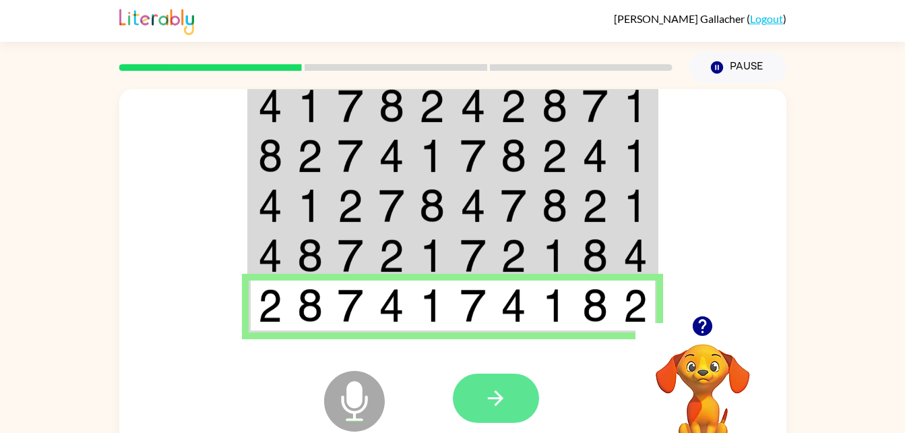
click at [489, 398] on icon "button" at bounding box center [496, 398] width 16 height 16
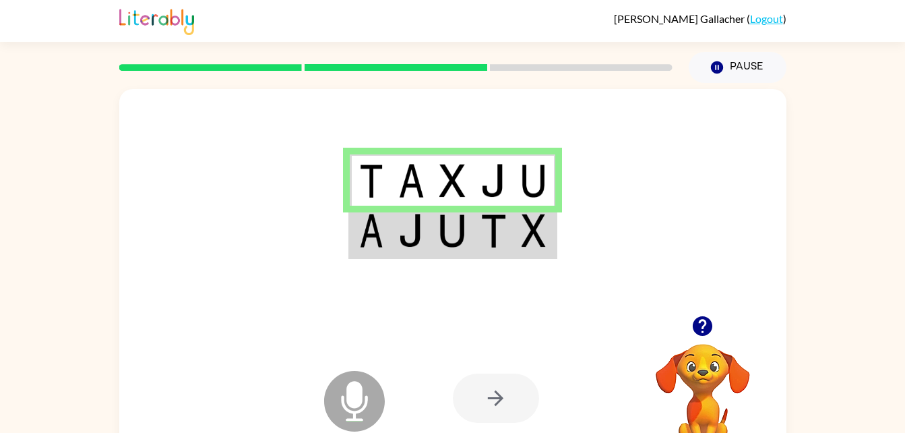
click at [483, 397] on div at bounding box center [496, 397] width 86 height 49
click at [369, 242] on img at bounding box center [371, 231] width 24 height 34
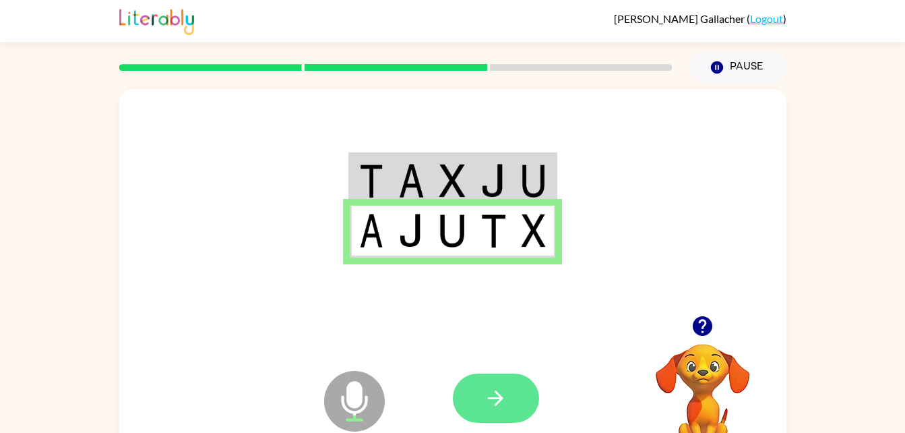
click at [468, 394] on button "button" at bounding box center [496, 397] width 86 height 49
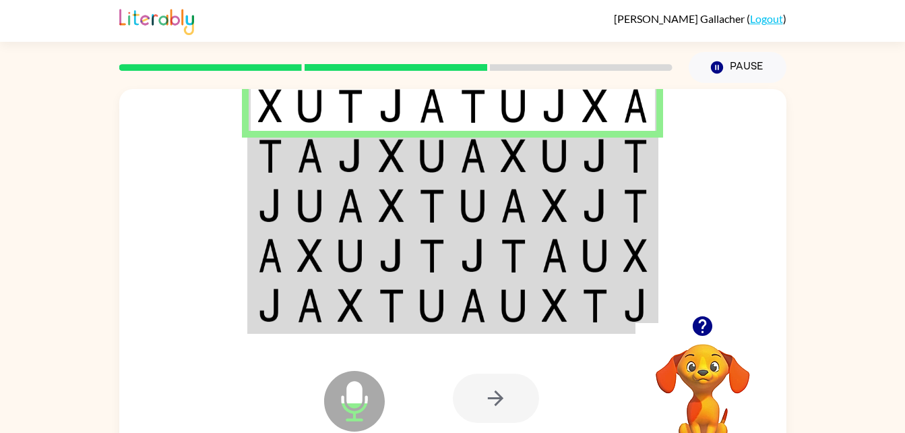
drag, startPoint x: 468, startPoint y: 394, endPoint x: 480, endPoint y: 400, distance: 13.9
click at [480, 400] on div at bounding box center [496, 397] width 86 height 49
click at [263, 150] on img at bounding box center [270, 156] width 24 height 34
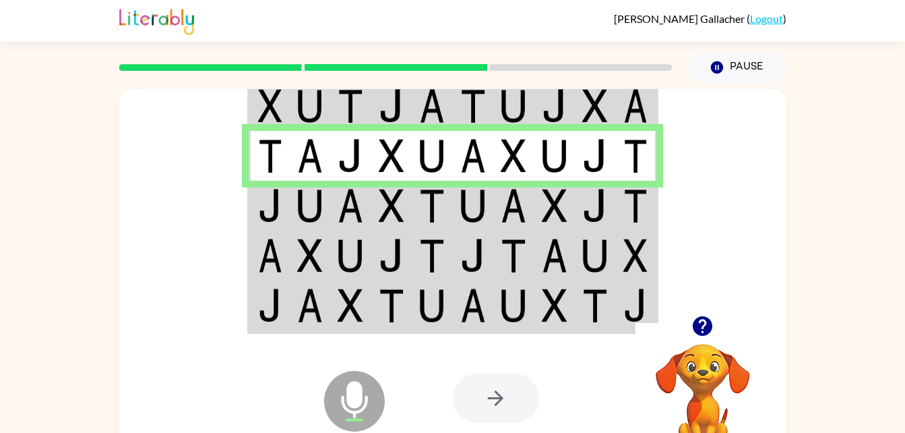
click at [257, 208] on td at bounding box center [269, 206] width 41 height 50
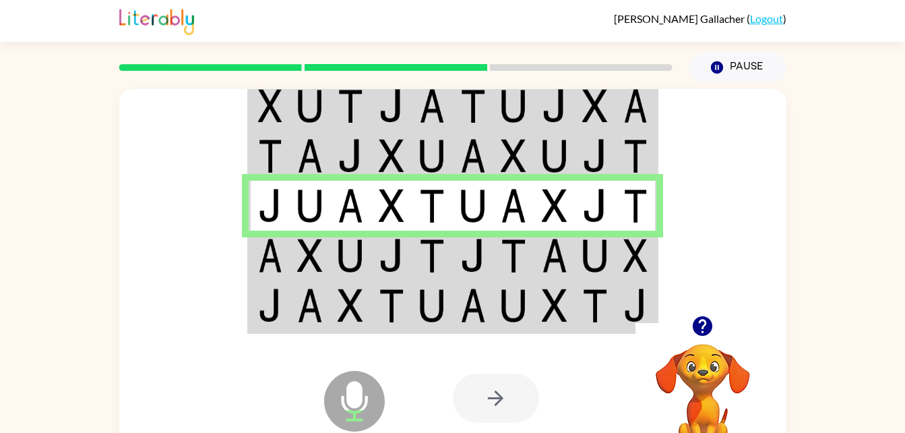
click at [263, 249] on img at bounding box center [270, 256] width 24 height 34
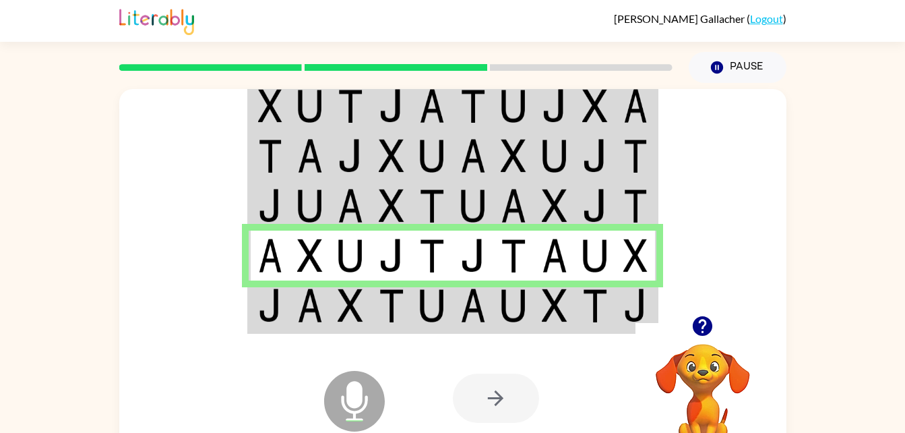
click at [263, 317] on img at bounding box center [270, 306] width 24 height 34
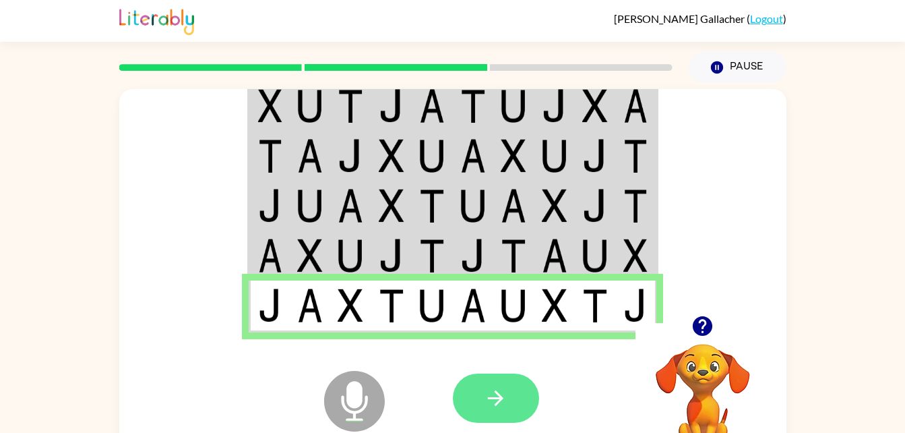
click at [481, 388] on button "button" at bounding box center [496, 397] width 86 height 49
